Goal: Navigation & Orientation: Find specific page/section

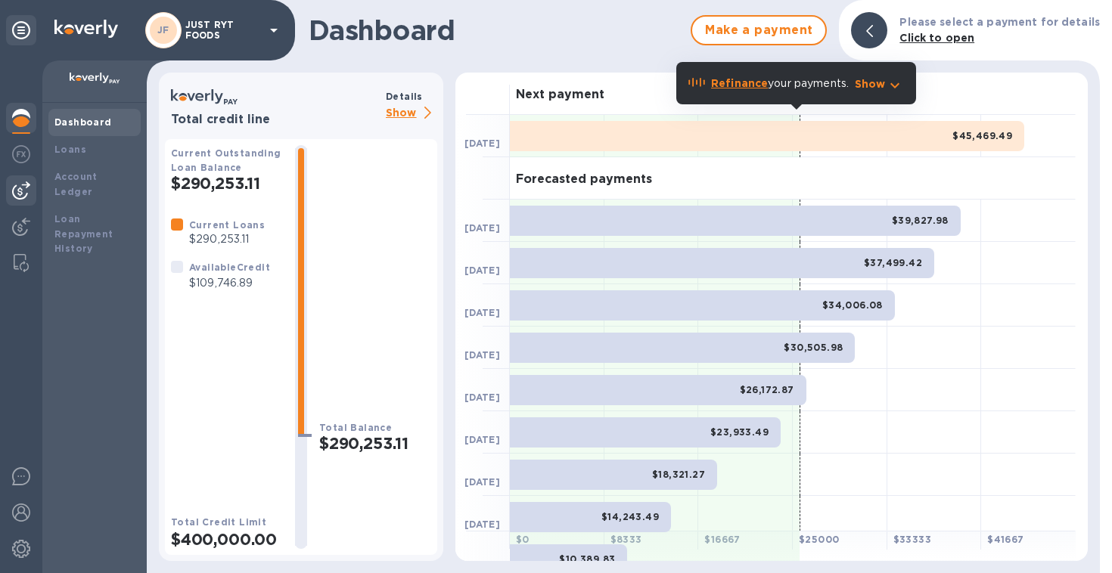
click at [26, 191] on img at bounding box center [21, 190] width 18 height 18
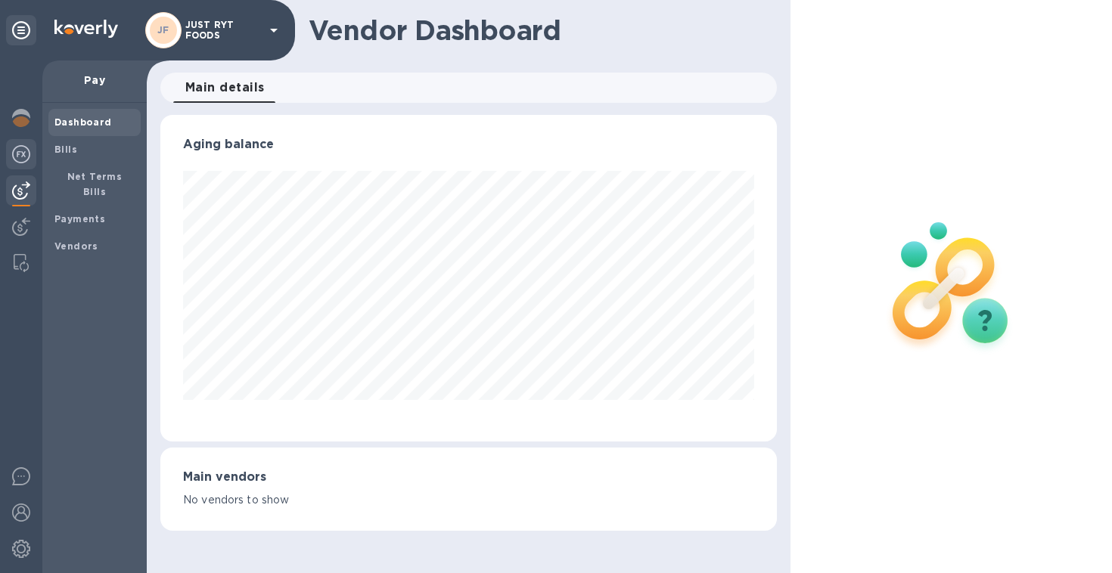
scroll to position [755859, 755576]
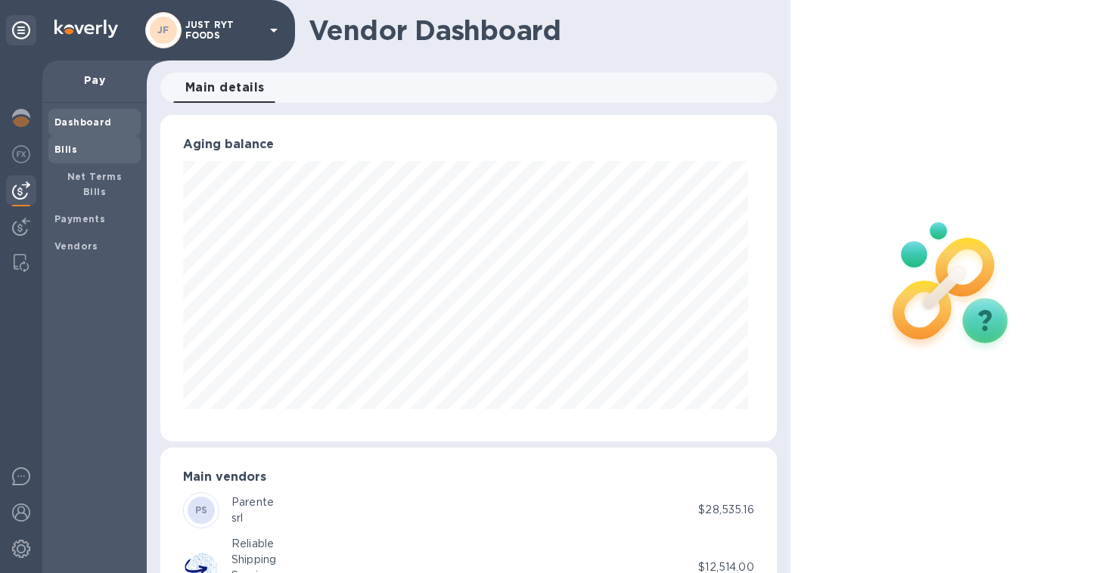
click at [74, 148] on b "Bills" at bounding box center [65, 149] width 23 height 11
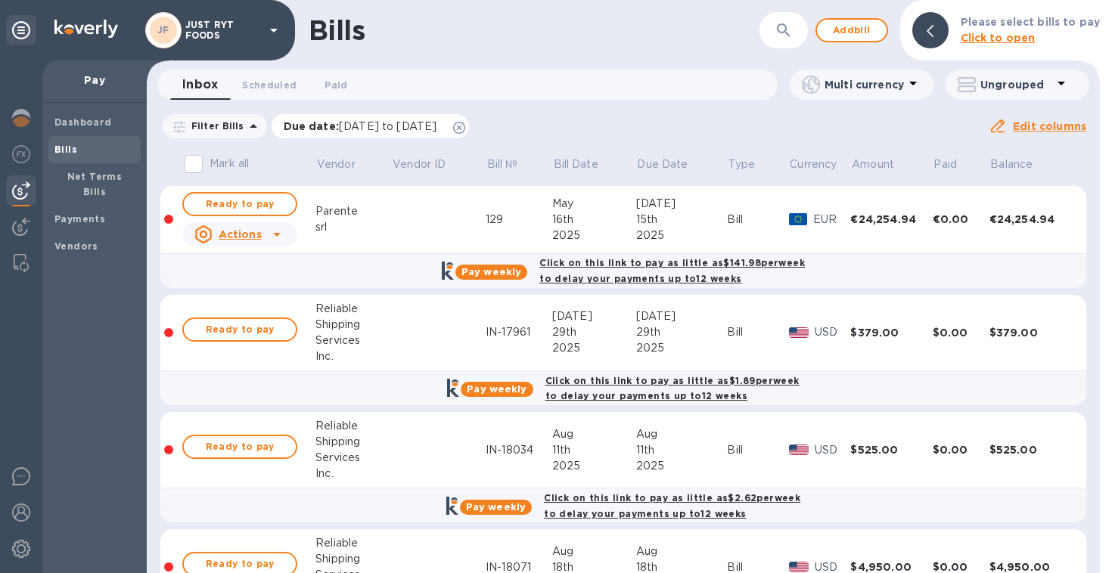
click at [465, 126] on icon at bounding box center [459, 128] width 12 height 12
